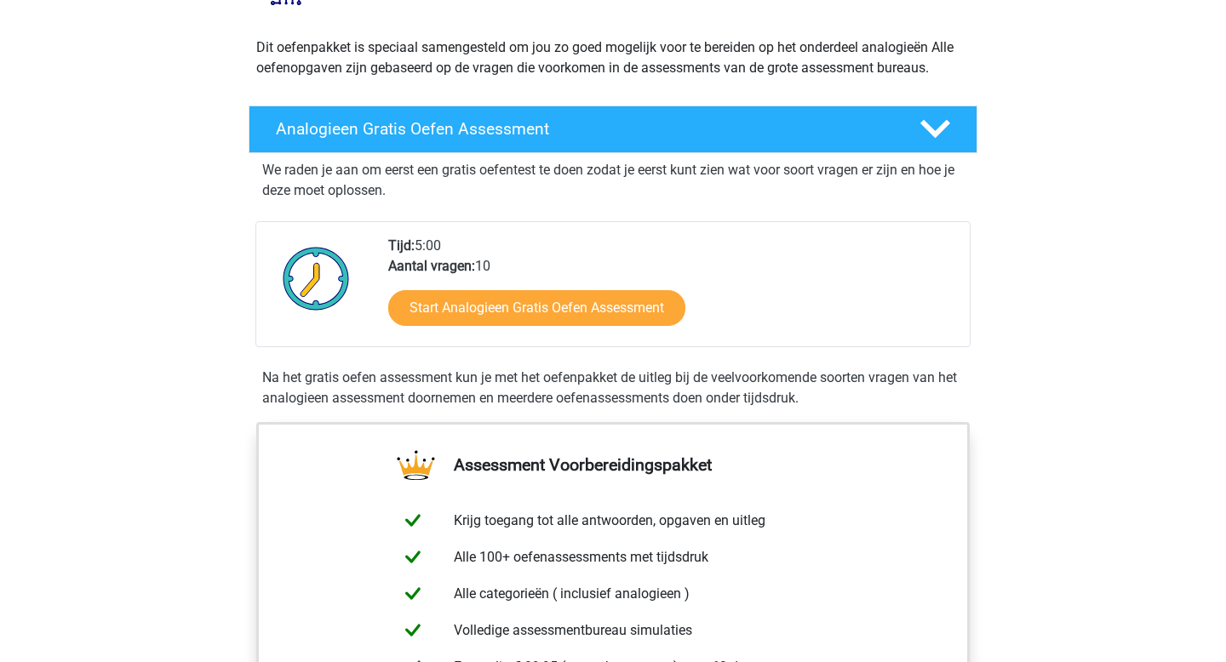
scroll to position [179, 0]
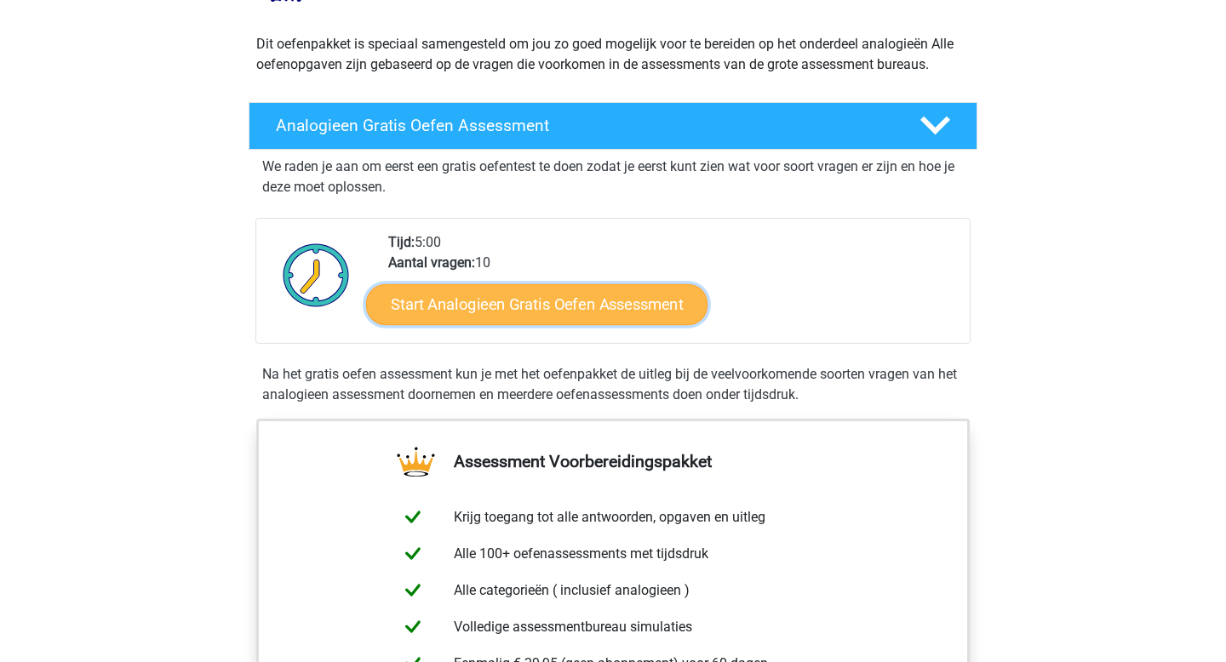
click at [538, 308] on link "Start Analogieen Gratis Oefen Assessment" at bounding box center [536, 303] width 341 height 41
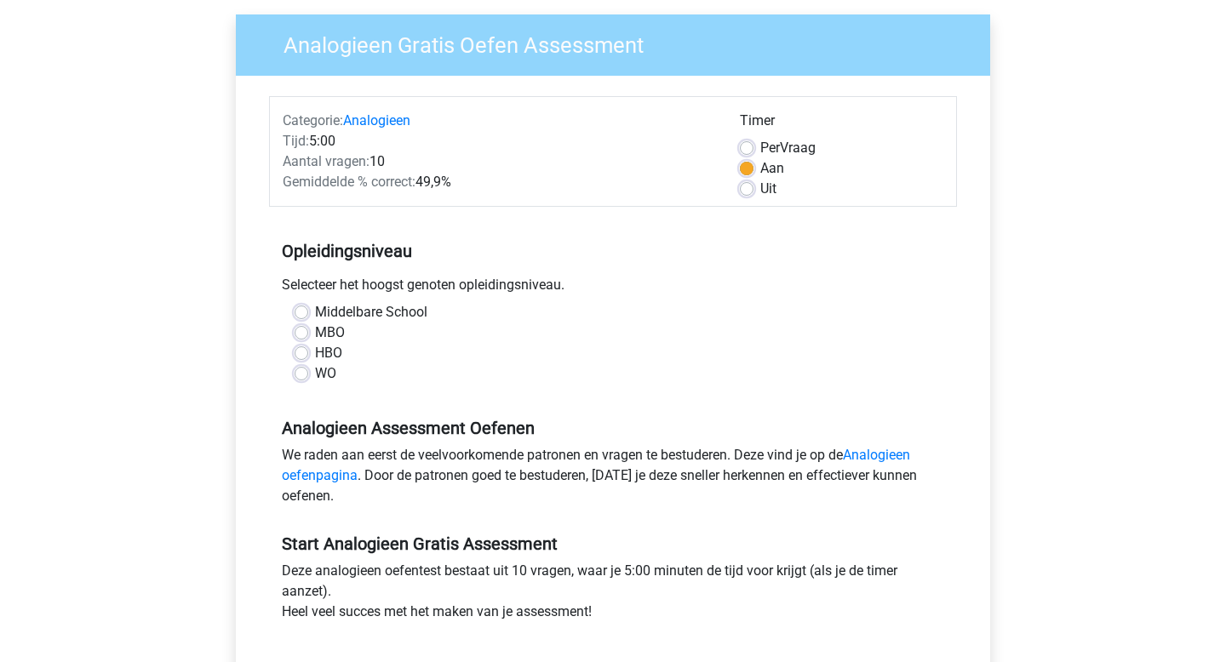
scroll to position [144, 0]
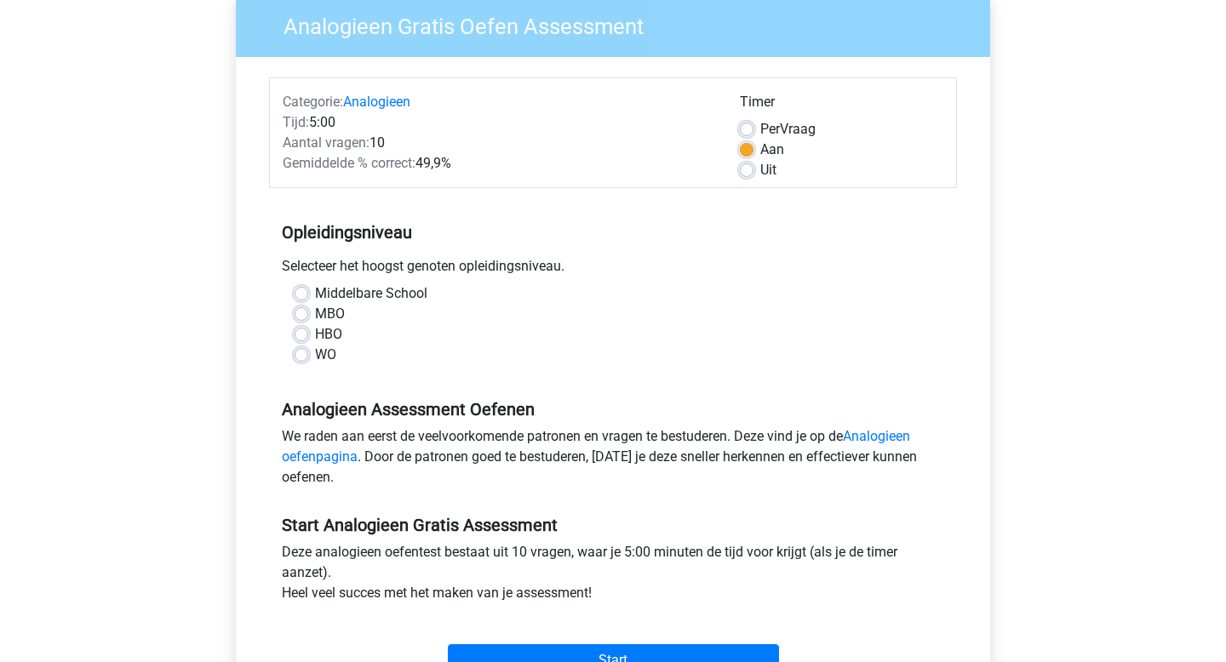
click at [315, 331] on label "HBO" at bounding box center [328, 334] width 27 height 20
click at [302, 331] on input "HBO" at bounding box center [302, 332] width 14 height 17
radio input "true"
click at [315, 312] on label "MBO" at bounding box center [330, 314] width 30 height 20
click at [303, 312] on input "MBO" at bounding box center [302, 312] width 14 height 17
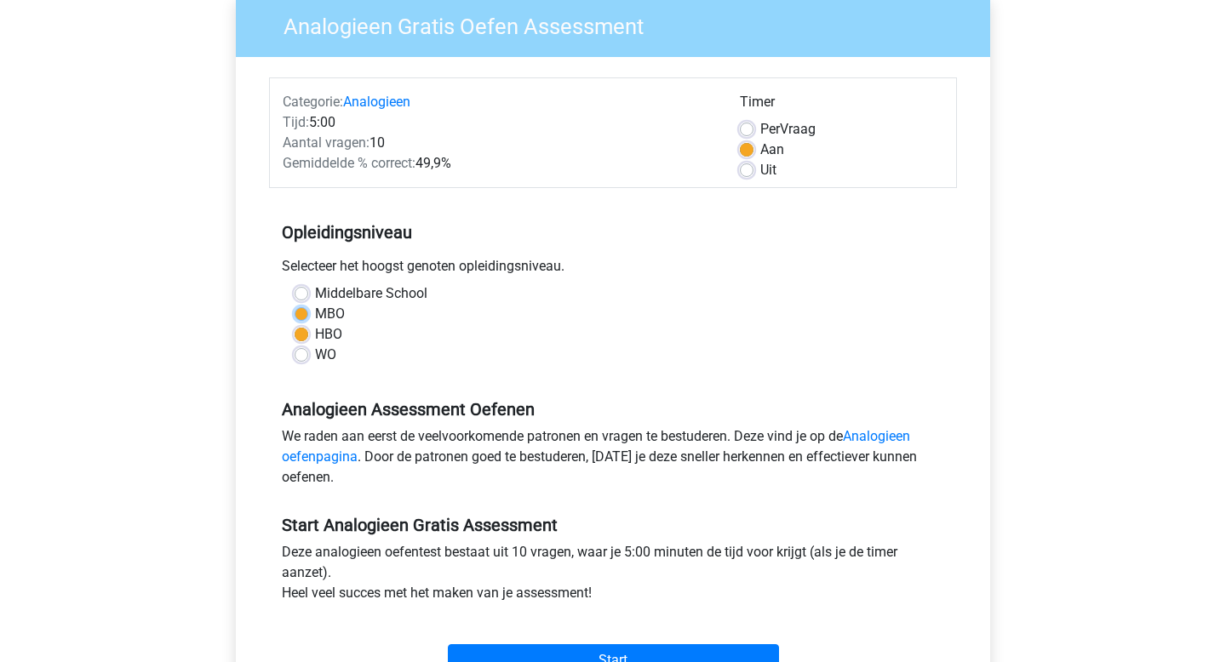
radio input "true"
click at [303, 324] on div "HBO" at bounding box center [613, 334] width 637 height 20
click at [315, 310] on label "MBO" at bounding box center [330, 314] width 30 height 20
click at [302, 310] on input "MBO" at bounding box center [302, 312] width 14 height 17
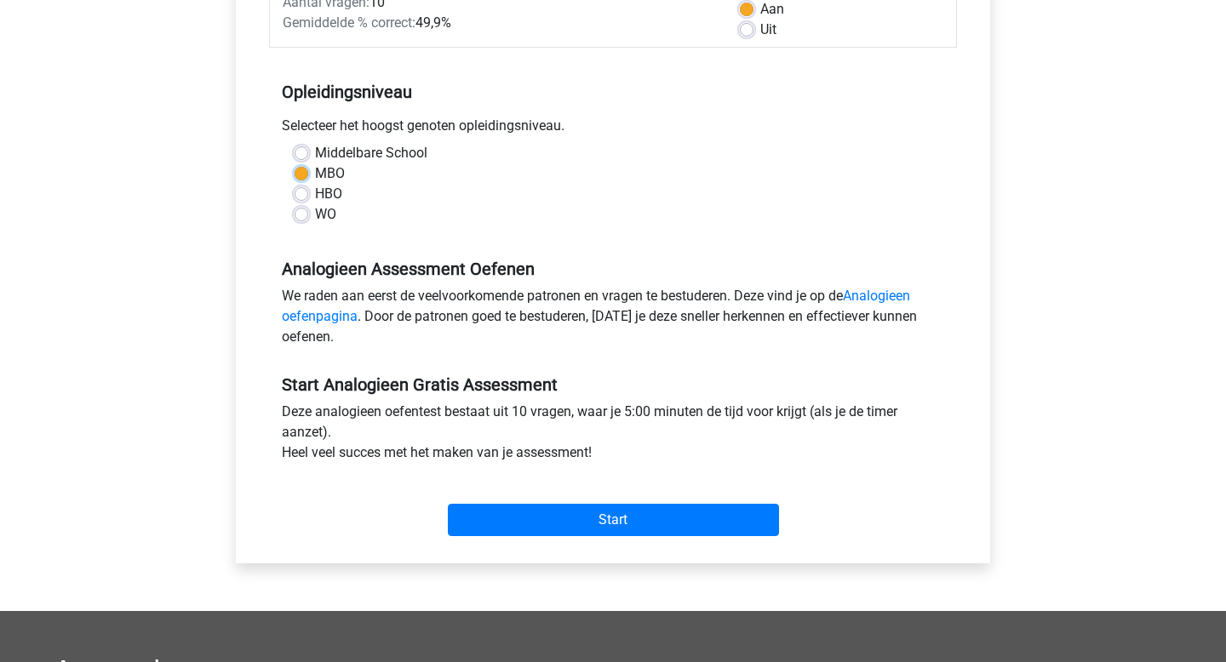
scroll to position [297, 0]
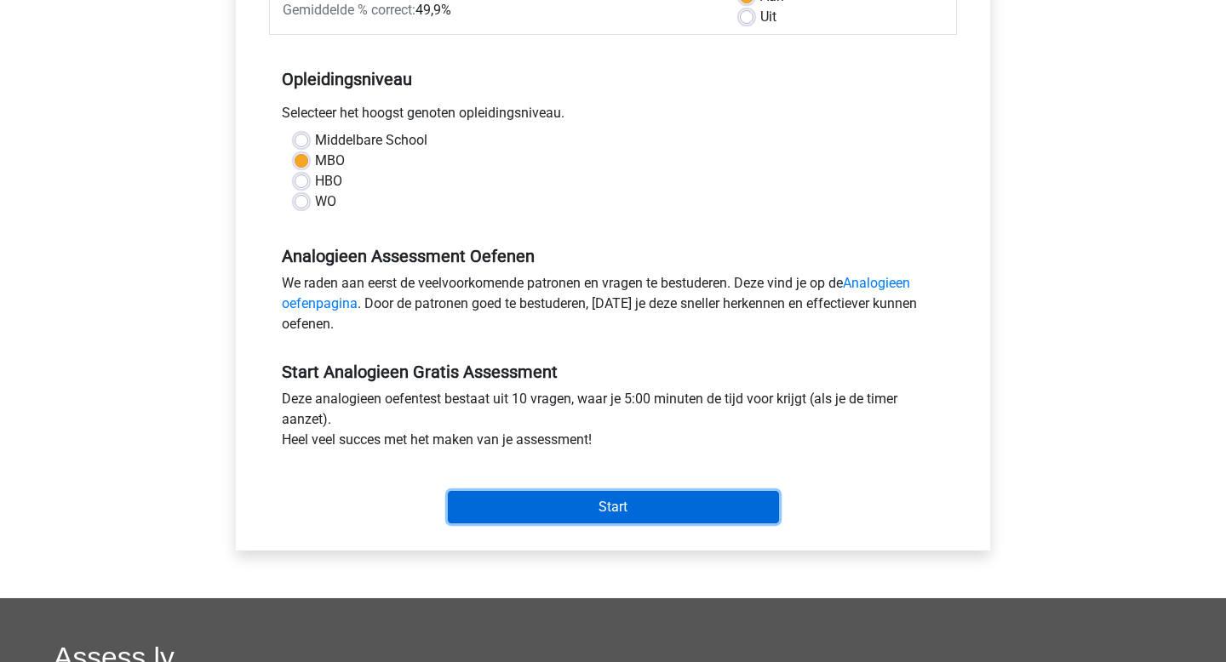
click at [690, 506] on input "Start" at bounding box center [613, 507] width 331 height 32
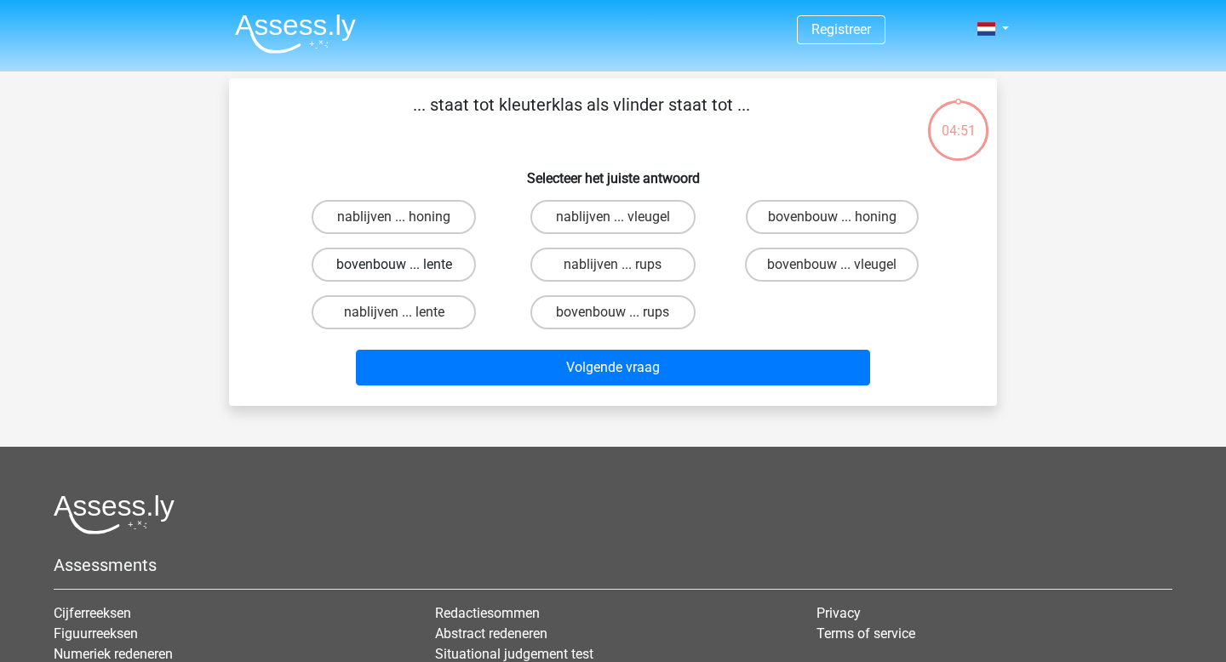
click at [368, 266] on label "bovenbouw ... lente" at bounding box center [394, 265] width 164 height 34
click at [394, 266] on input "bovenbouw ... lente" at bounding box center [399, 270] width 11 height 11
radio input "true"
click at [651, 317] on label "bovenbouw ... rups" at bounding box center [612, 312] width 164 height 34
click at [624, 317] on input "bovenbouw ... rups" at bounding box center [618, 317] width 11 height 11
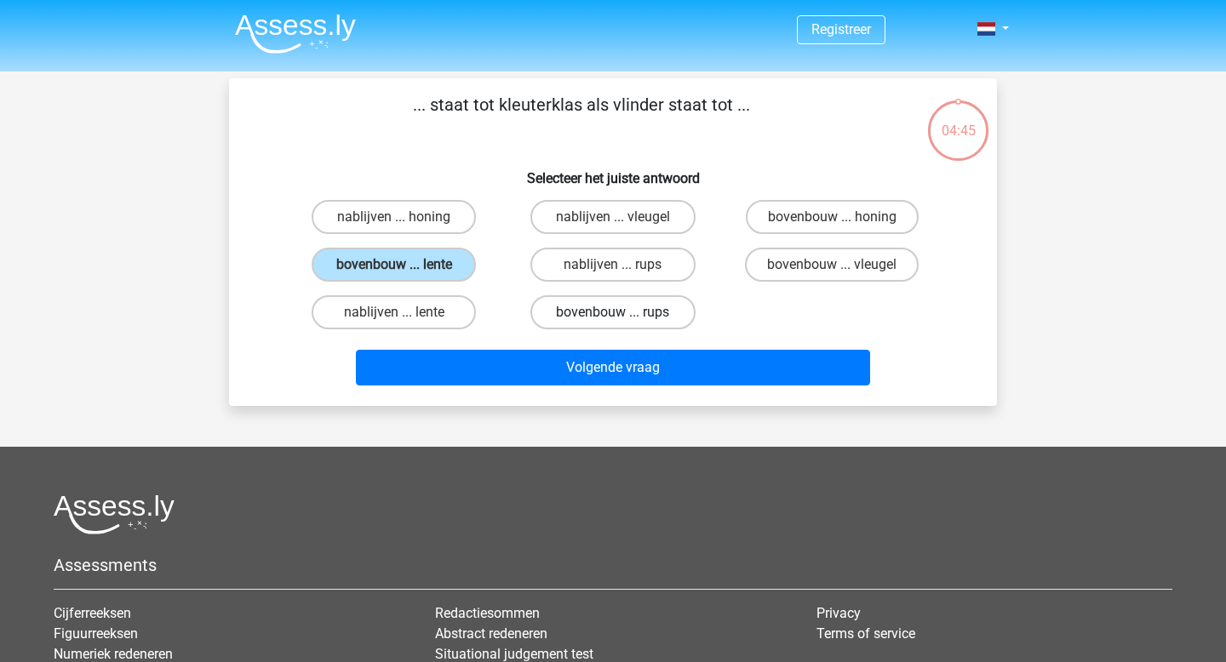
radio input "true"
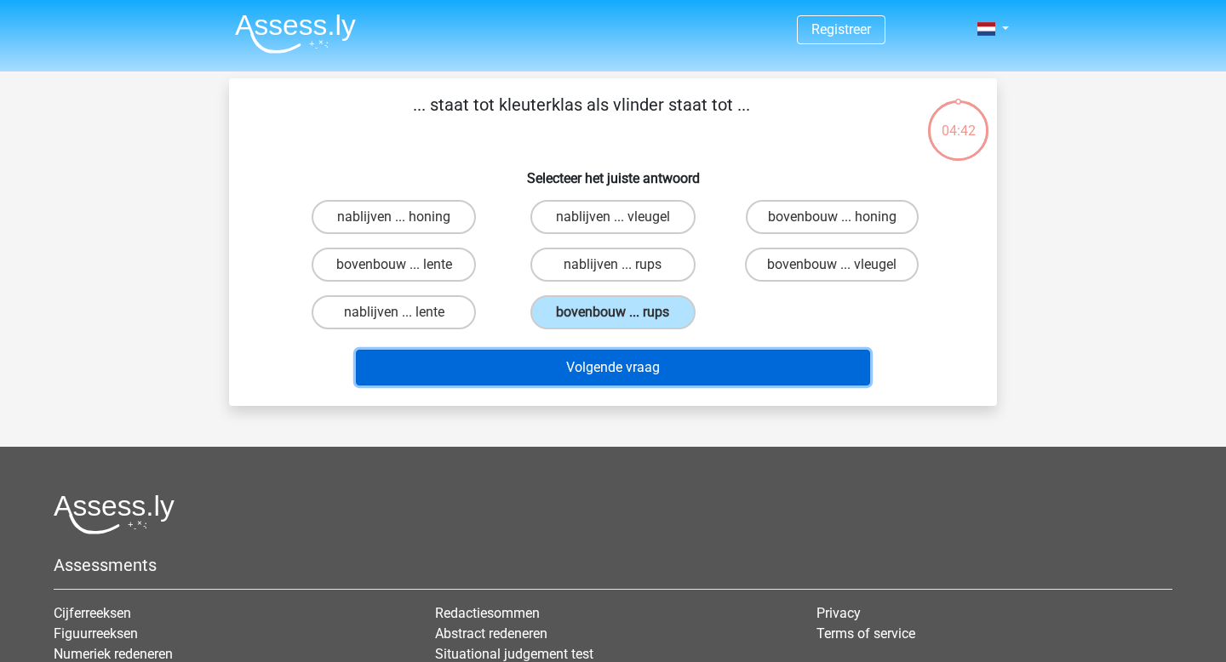
click at [687, 365] on button "Volgende vraag" at bounding box center [613, 368] width 515 height 36
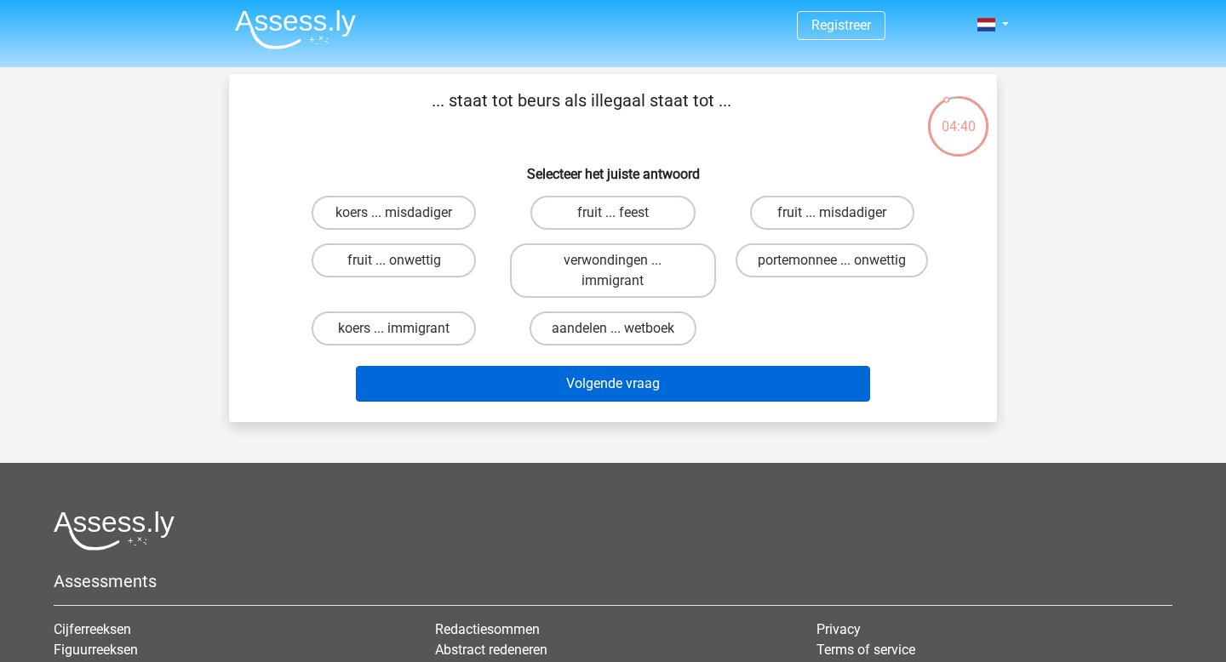
scroll to position [3, 0]
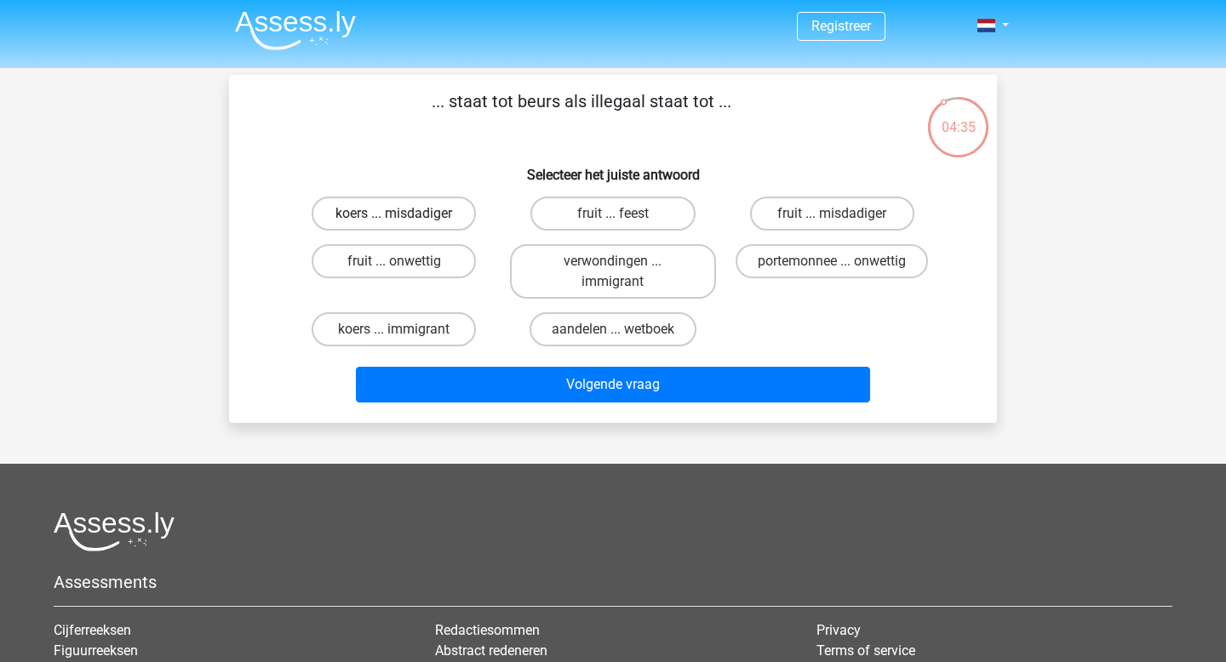
click at [381, 218] on label "koers ... misdadiger" at bounding box center [394, 214] width 164 height 34
click at [394, 218] on input "koers ... misdadiger" at bounding box center [399, 219] width 11 height 11
radio input "true"
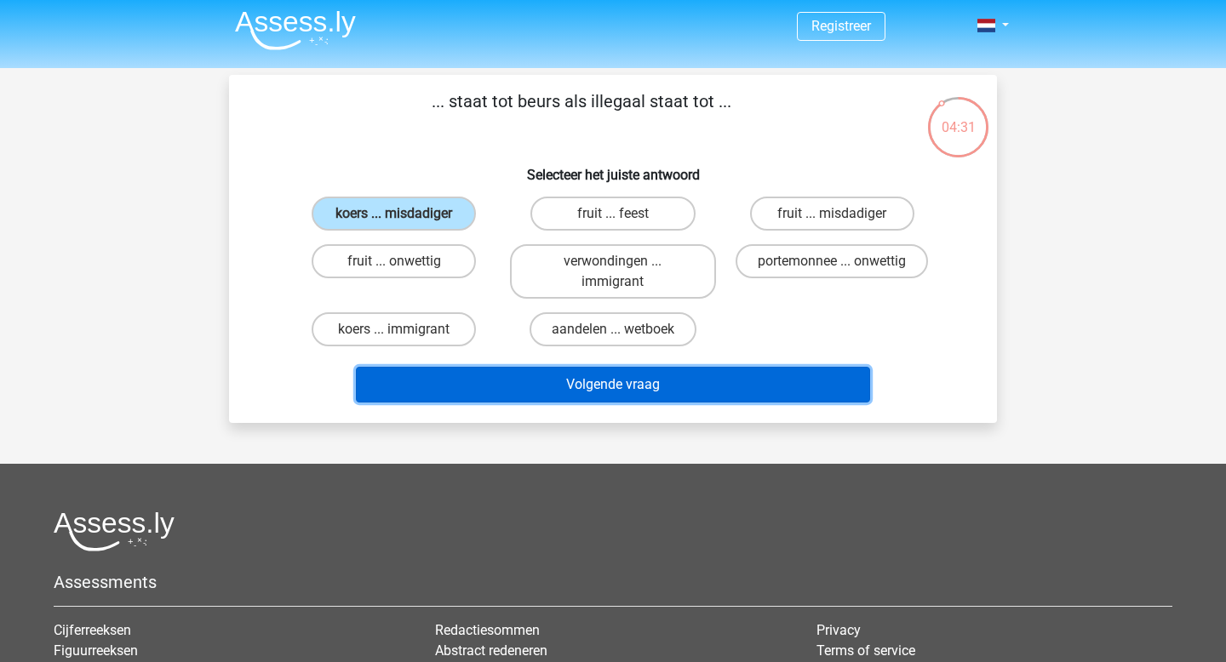
click at [512, 381] on button "Volgende vraag" at bounding box center [613, 385] width 515 height 36
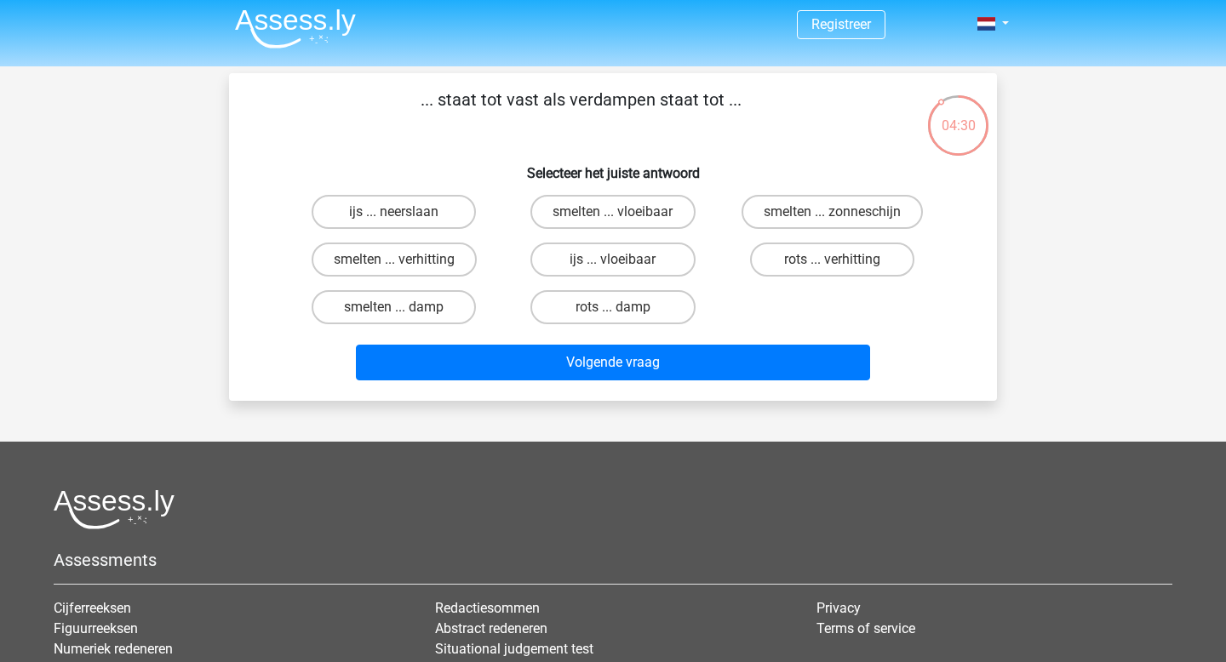
scroll to position [0, 0]
